Goal: Complete application form

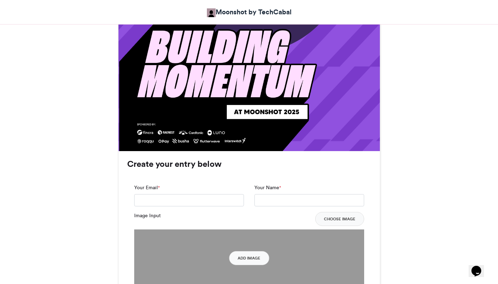
scroll to position [404, 0]
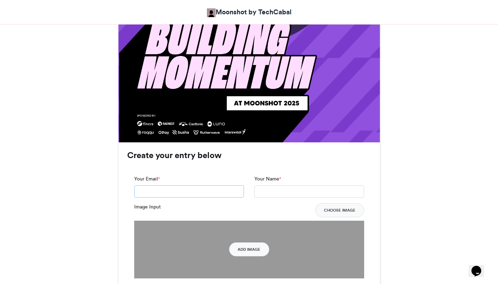
click at [208, 189] on input "Your Email *" at bounding box center [189, 191] width 110 height 13
type input "**********"
click at [259, 193] on input "Your Name *" at bounding box center [309, 191] width 110 height 13
type input "**********"
click at [224, 215] on div "Image Input Choose Image" at bounding box center [249, 210] width 230 height 14
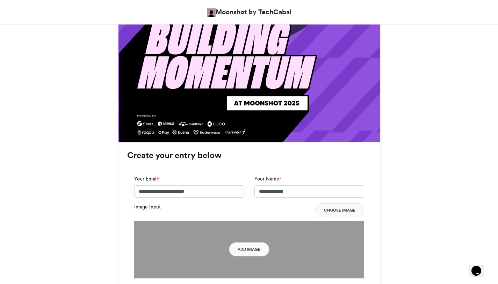
click at [224, 215] on div "Image Input Choose Image" at bounding box center [249, 210] width 230 height 14
click at [224, 213] on div "Image Input Choose Image" at bounding box center [249, 210] width 230 height 14
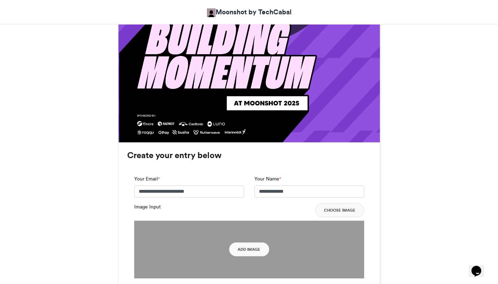
click at [224, 213] on div "Image Input Choose Image" at bounding box center [249, 210] width 230 height 14
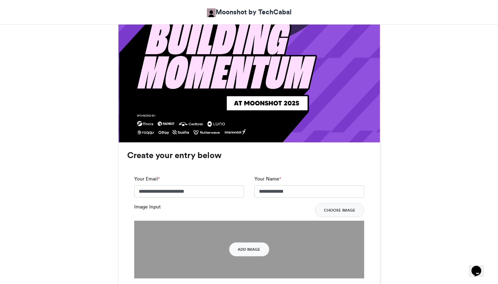
click at [224, 213] on div "Image Input Choose Image" at bounding box center [249, 210] width 230 height 14
click at [225, 213] on div "Image Input Choose Image" at bounding box center [249, 210] width 230 height 14
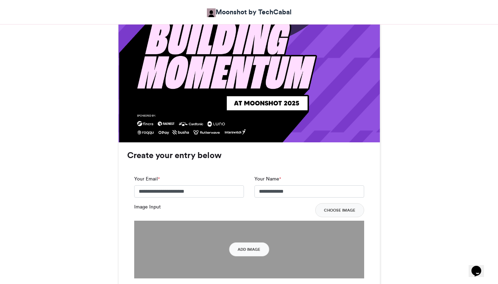
click at [225, 213] on div "Image Input Choose Image" at bounding box center [249, 210] width 230 height 14
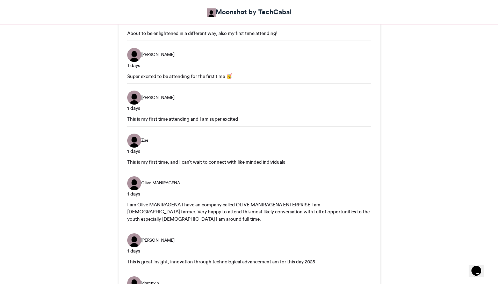
scroll to position [969, 0]
